Goal: Task Accomplishment & Management: Manage account settings

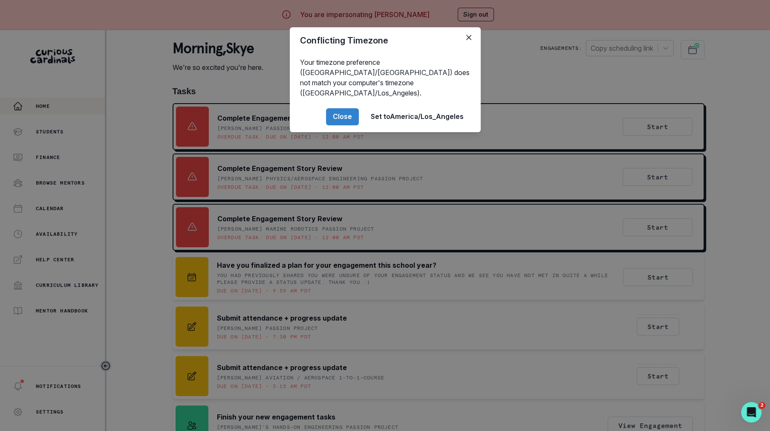
click at [748, 102] on div "Conflicting Timezone Your timezone preference ([GEOGRAPHIC_DATA]/[GEOGRAPHIC_DA…" at bounding box center [385, 215] width 770 height 431
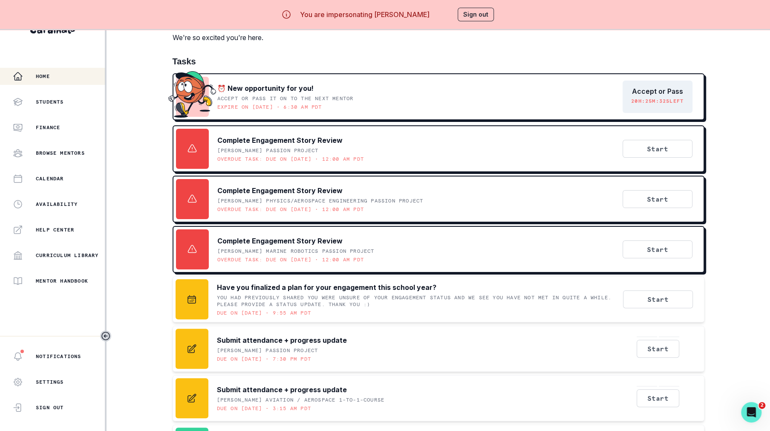
click at [483, 11] on button "Sign out" at bounding box center [475, 15] width 36 height 14
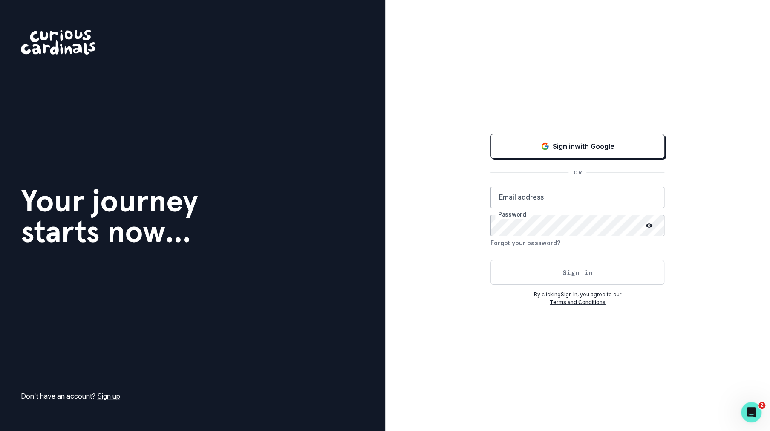
type input "[PERSON_NAME][EMAIL_ADDRESS][DOMAIN_NAME]"
click at [539, 274] on button "Sign in" at bounding box center [577, 272] width 174 height 25
